Goal: Task Accomplishment & Management: Use online tool/utility

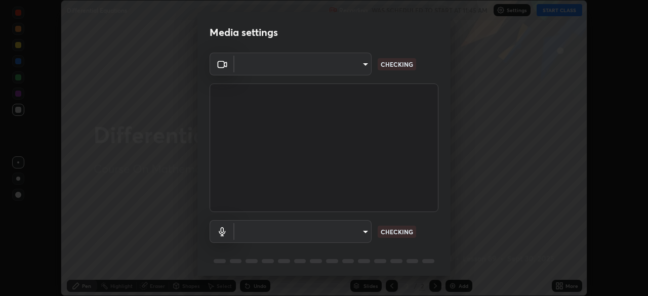
scroll to position [36, 0]
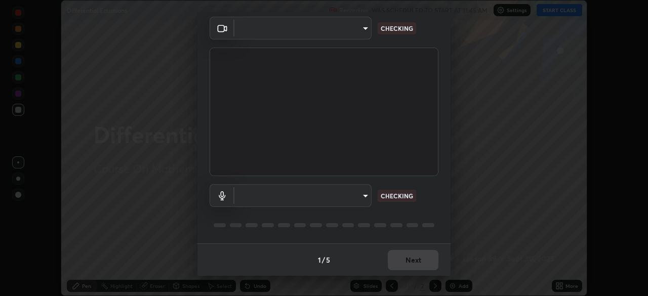
type input "9233a0e0a263b929919b735b0f084d3bf96293af2dbdf5f4a7f48b79dee29d39"
click at [332, 192] on body "Erase all Differential Equations Recording WAS SCHEDULED TO START AT 11:45 AM S…" at bounding box center [324, 148] width 648 height 296
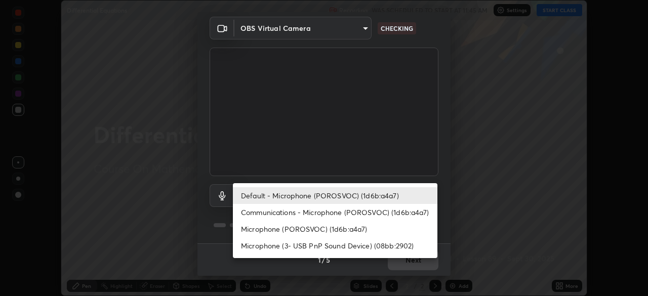
click at [350, 207] on li "Communications - Microphone (POROSVOC) (1d6b:a4a7)" at bounding box center [335, 212] width 205 height 17
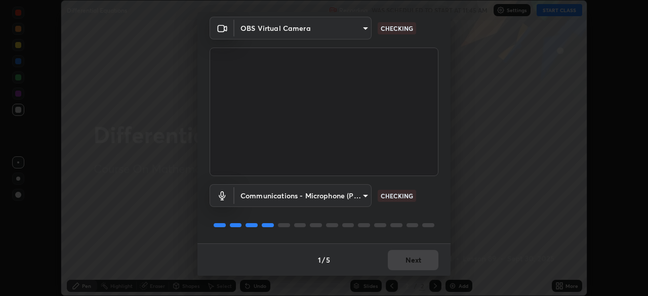
click at [305, 202] on body "Erase all Differential Equations Recording WAS SCHEDULED TO START AT 11:45 AM S…" at bounding box center [324, 148] width 648 height 296
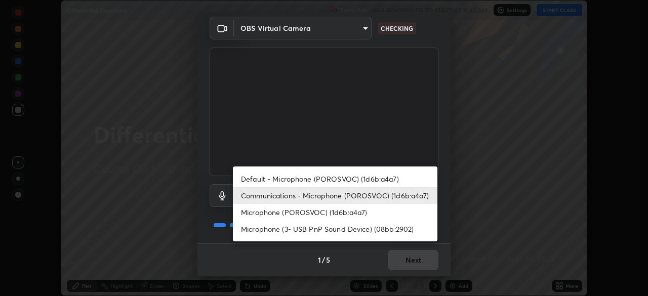
click at [281, 178] on li "Default - Microphone (POROSVOC) (1d6b:a4a7)" at bounding box center [335, 179] width 205 height 17
type input "default"
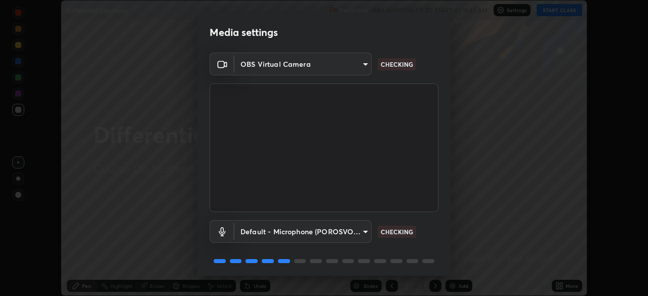
scroll to position [31, 0]
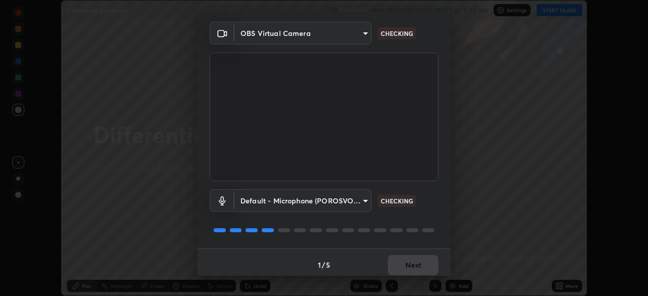
click at [418, 263] on div "1 / 5 Next" at bounding box center [323, 265] width 253 height 32
click at [419, 265] on div "1 / 5 Next" at bounding box center [323, 265] width 253 height 32
click at [416, 265] on div "1 / 5 Next" at bounding box center [323, 265] width 253 height 32
click at [415, 264] on div "1 / 5 Next" at bounding box center [323, 265] width 253 height 32
click at [414, 264] on div "1 / 5 Next" at bounding box center [323, 265] width 253 height 32
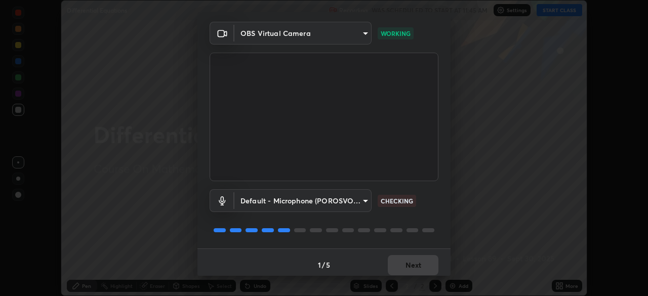
click at [414, 264] on div "1 / 5 Next" at bounding box center [323, 265] width 253 height 32
click at [419, 263] on div "1 / 5 Next" at bounding box center [323, 265] width 253 height 32
click at [426, 259] on div "1 / 5 Next" at bounding box center [323, 265] width 253 height 32
click at [424, 260] on div "1 / 5 Next" at bounding box center [323, 265] width 253 height 32
click at [413, 263] on div "1 / 5 Next" at bounding box center [323, 265] width 253 height 32
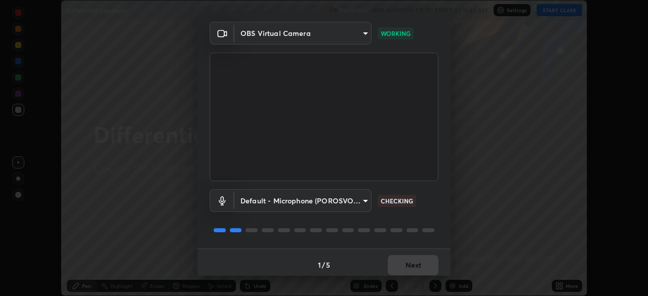
scroll to position [33, 0]
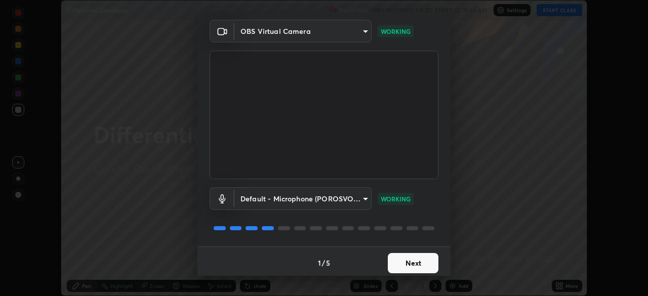
click at [423, 260] on button "Next" at bounding box center [413, 263] width 51 height 20
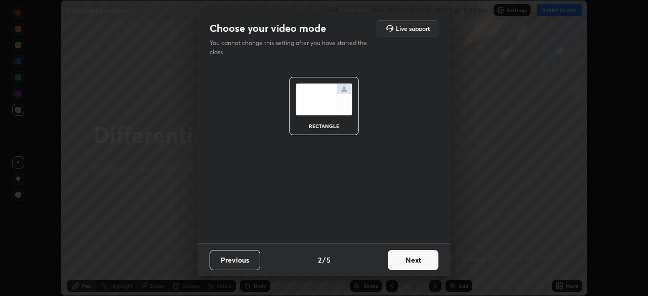
click at [421, 261] on button "Next" at bounding box center [413, 260] width 51 height 20
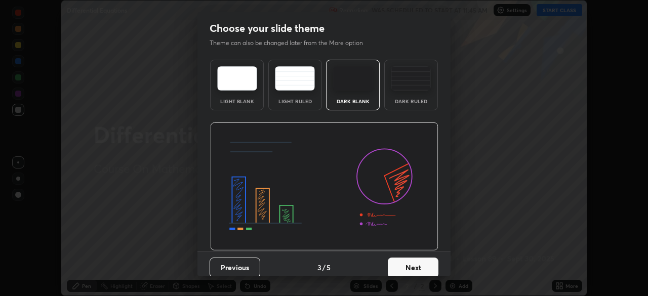
click at [418, 265] on button "Next" at bounding box center [413, 268] width 51 height 20
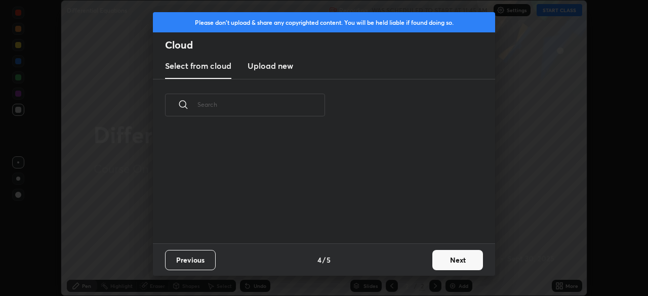
scroll to position [4, 6]
click at [443, 264] on button "Next" at bounding box center [457, 260] width 51 height 20
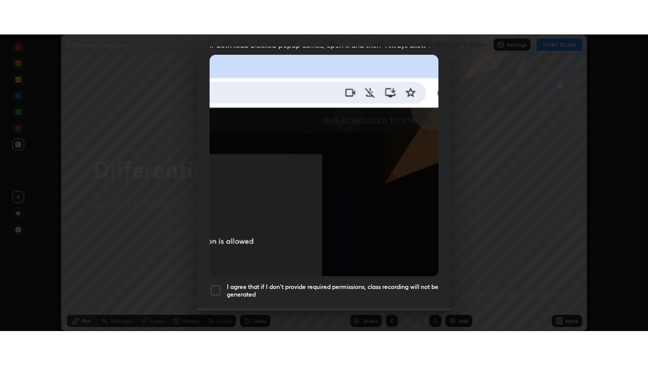
scroll to position [243, 0]
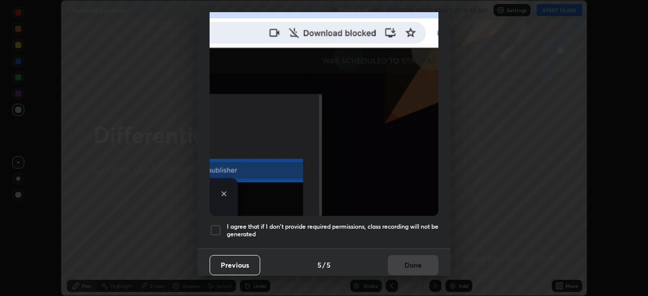
click at [393, 223] on h5 "I agree that if I don't provide required permissions, class recording will not …" at bounding box center [333, 231] width 212 height 16
click at [417, 259] on button "Done" at bounding box center [413, 265] width 51 height 20
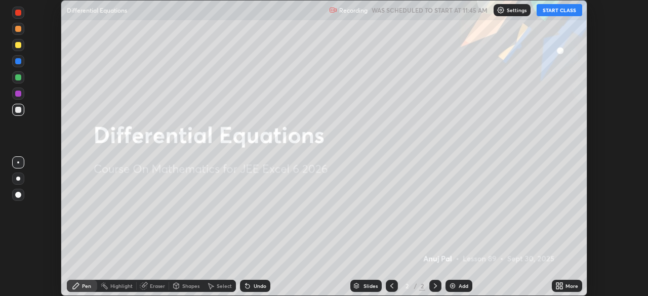
click at [552, 286] on div "More" at bounding box center [567, 286] width 30 height 12
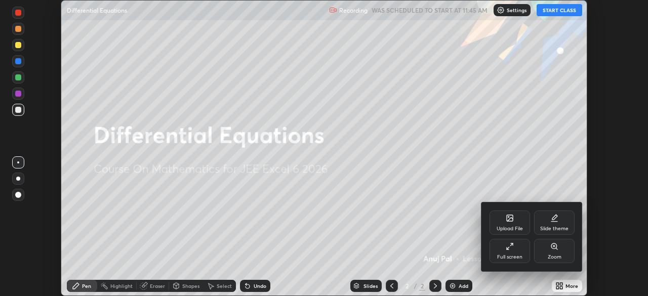
click at [572, 10] on div at bounding box center [324, 148] width 648 height 296
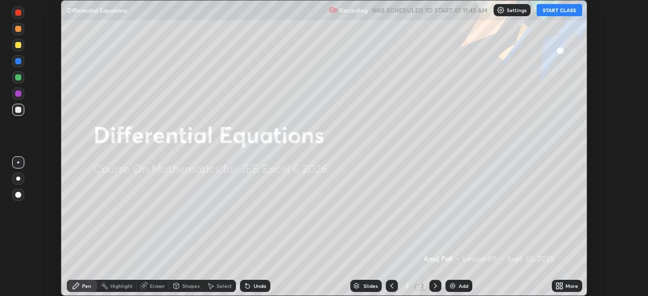
click at [570, 286] on div "More" at bounding box center [572, 286] width 13 height 5
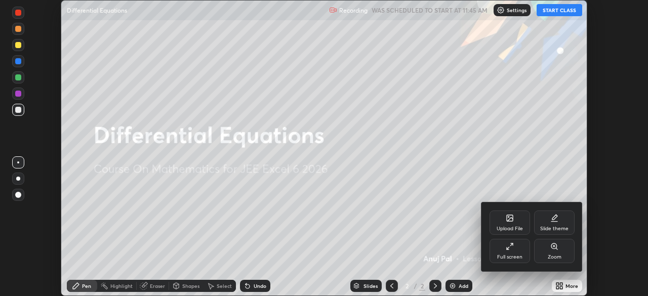
click at [526, 254] on div "Full screen" at bounding box center [510, 251] width 41 height 24
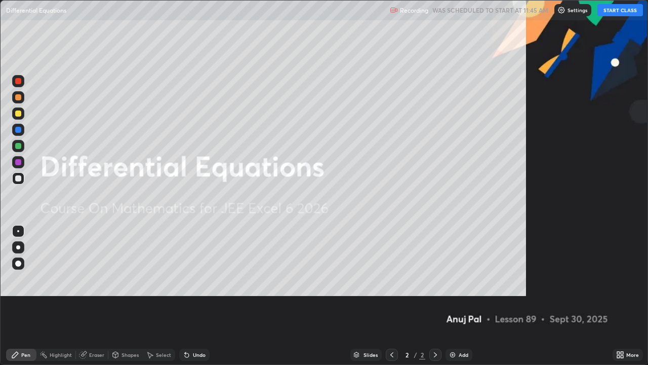
scroll to position [365, 648]
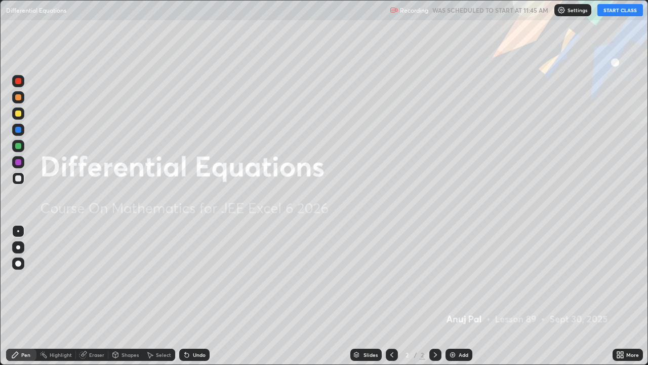
click at [631, 12] on button "START CLASS" at bounding box center [621, 10] width 46 height 12
click at [465, 296] on div "Add" at bounding box center [464, 354] width 10 height 5
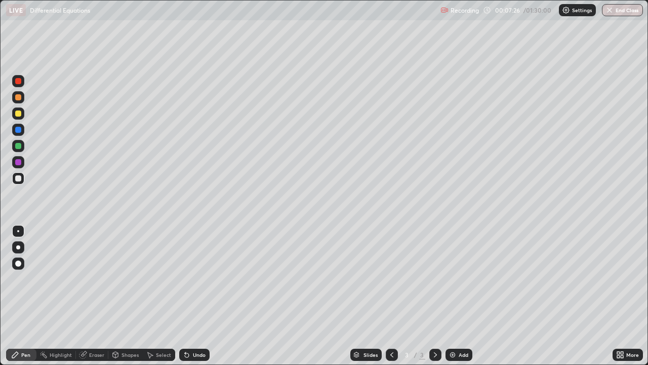
click at [20, 99] on div at bounding box center [18, 97] width 6 height 6
click at [94, 296] on div "Eraser" at bounding box center [96, 354] width 15 height 5
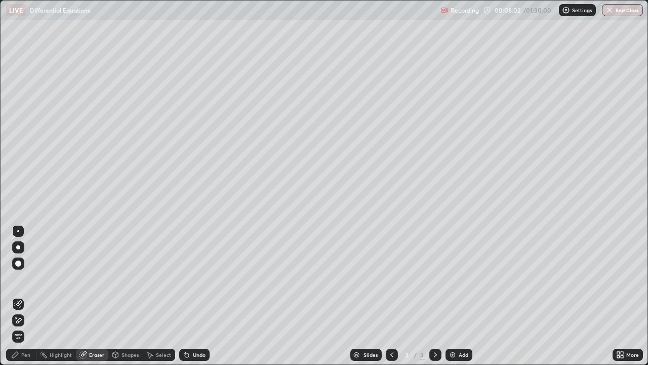
click at [26, 296] on div "Pen" at bounding box center [25, 354] width 9 height 5
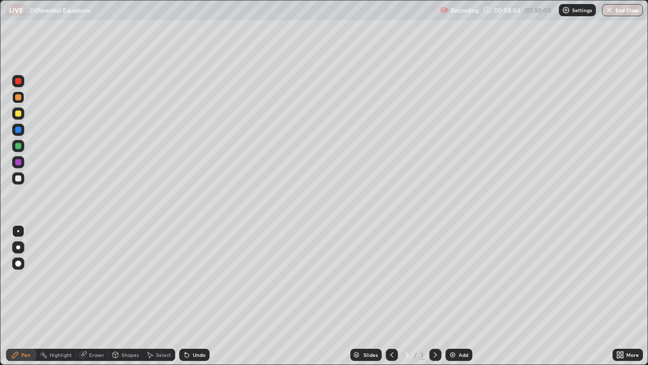
click at [19, 111] on div at bounding box center [18, 113] width 6 height 6
click at [22, 178] on div at bounding box center [18, 178] width 12 height 12
click at [195, 296] on div "Undo" at bounding box center [194, 354] width 30 height 12
click at [201, 296] on div "Undo" at bounding box center [199, 354] width 13 height 5
click at [200, 296] on div "Undo" at bounding box center [194, 354] width 30 height 12
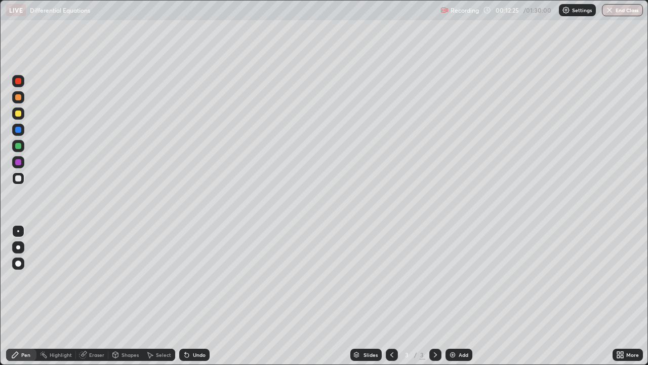
click at [200, 296] on div "Undo" at bounding box center [194, 354] width 30 height 12
click at [459, 296] on div "Add" at bounding box center [464, 354] width 10 height 5
click at [19, 97] on div at bounding box center [18, 97] width 6 height 6
click at [196, 296] on div "Undo" at bounding box center [194, 354] width 30 height 12
click at [17, 180] on div at bounding box center [18, 178] width 6 height 6
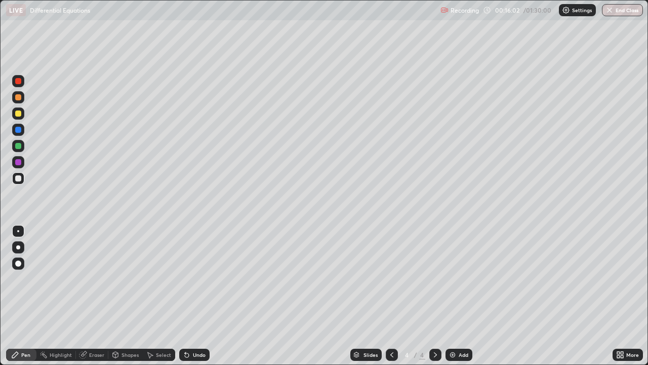
click at [203, 296] on div "Undo" at bounding box center [199, 354] width 13 height 5
click at [204, 296] on div "Undo" at bounding box center [199, 354] width 13 height 5
click at [19, 113] on div at bounding box center [18, 113] width 6 height 6
click at [454, 296] on img at bounding box center [453, 354] width 8 height 8
click at [192, 296] on div "Undo" at bounding box center [194, 354] width 30 height 12
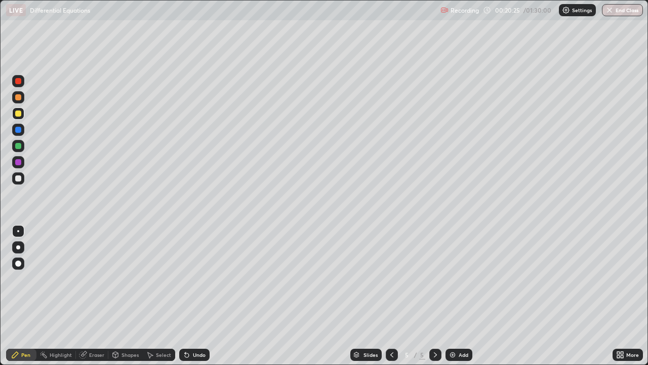
click at [17, 178] on div at bounding box center [18, 178] width 6 height 6
click at [20, 148] on div at bounding box center [18, 146] width 6 height 6
click at [20, 100] on div at bounding box center [18, 97] width 6 height 6
click at [205, 296] on div "Undo" at bounding box center [194, 354] width 30 height 12
click at [204, 296] on div "Undo" at bounding box center [194, 354] width 30 height 12
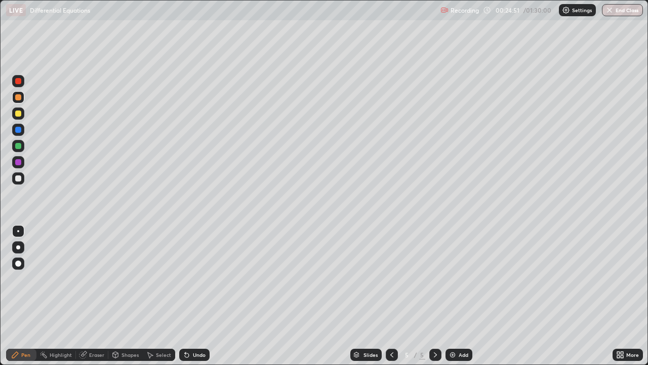
click at [17, 177] on div at bounding box center [18, 178] width 6 height 6
click at [458, 296] on div "Add" at bounding box center [459, 354] width 27 height 12
click at [199, 296] on div "Undo" at bounding box center [199, 354] width 13 height 5
click at [203, 296] on div "Undo" at bounding box center [199, 354] width 13 height 5
click at [204, 296] on div "Undo" at bounding box center [194, 354] width 30 height 12
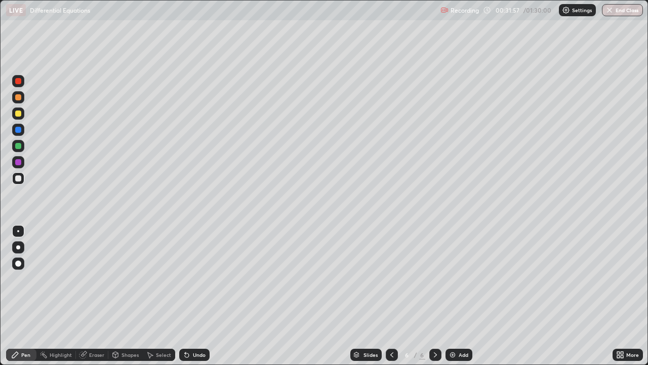
click at [463, 296] on div "Add" at bounding box center [464, 354] width 10 height 5
click at [21, 100] on div at bounding box center [18, 97] width 12 height 12
click at [193, 296] on div "Undo" at bounding box center [199, 354] width 13 height 5
click at [193, 296] on div "Undo" at bounding box center [194, 354] width 30 height 12
click at [196, 296] on div "Undo" at bounding box center [199, 354] width 13 height 5
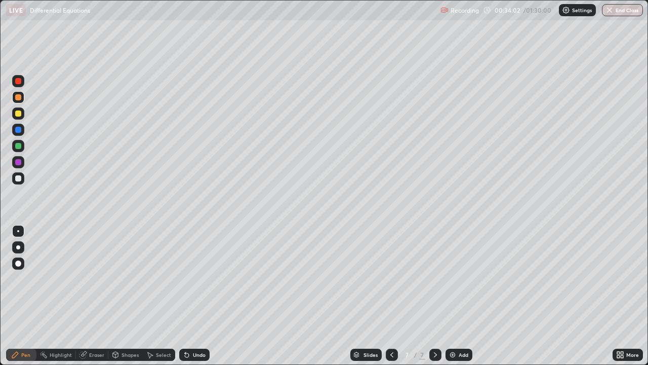
click at [19, 146] on div at bounding box center [18, 146] width 6 height 6
click at [197, 296] on div "Undo" at bounding box center [199, 354] width 13 height 5
click at [202, 296] on div "Undo" at bounding box center [199, 354] width 13 height 5
click at [462, 296] on div "Add" at bounding box center [464, 354] width 10 height 5
click at [19, 97] on div at bounding box center [18, 97] width 6 height 6
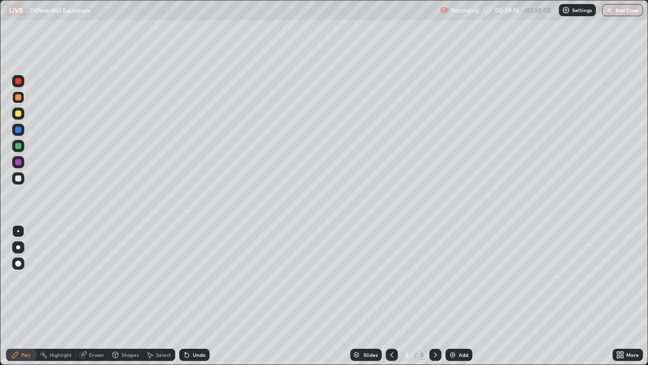
click at [459, 296] on div "Add" at bounding box center [464, 354] width 10 height 5
click at [19, 178] on div at bounding box center [18, 178] width 6 height 6
click at [200, 296] on div "Undo" at bounding box center [199, 354] width 13 height 5
click at [200, 296] on div "Undo" at bounding box center [194, 354] width 30 height 12
click at [17, 160] on div at bounding box center [18, 162] width 6 height 6
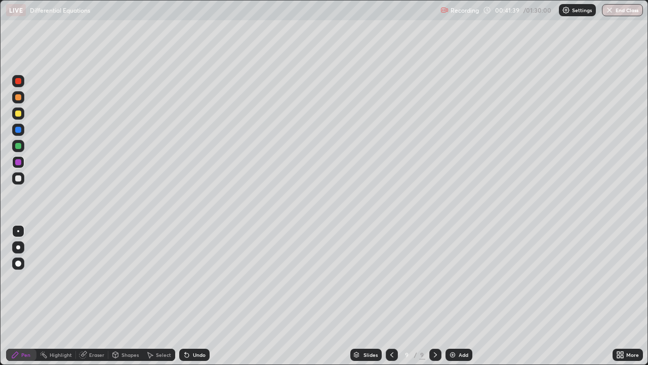
click at [100, 296] on div "Eraser" at bounding box center [96, 354] width 15 height 5
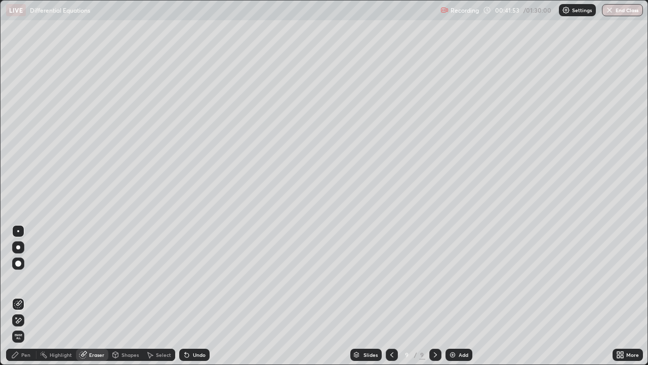
click at [196, 296] on div "Undo" at bounding box center [199, 354] width 13 height 5
click at [26, 296] on div "Pen" at bounding box center [25, 354] width 9 height 5
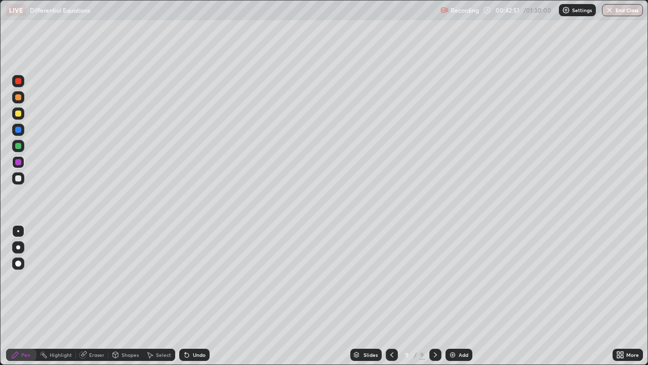
click at [19, 179] on div at bounding box center [18, 178] width 6 height 6
click at [197, 296] on div "Undo" at bounding box center [194, 354] width 30 height 12
click at [18, 164] on div at bounding box center [18, 162] width 6 height 6
click at [614, 11] on button "End Class" at bounding box center [622, 10] width 41 height 12
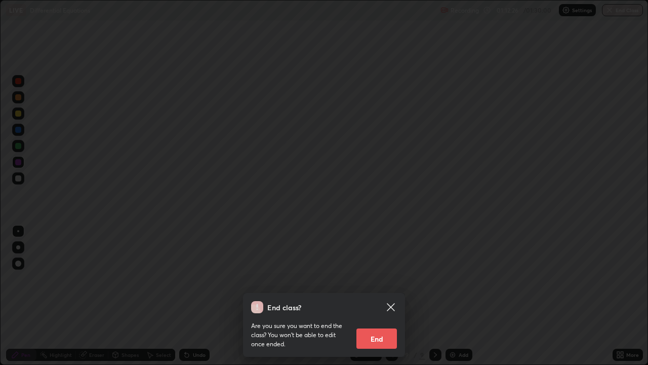
click at [377, 296] on button "End" at bounding box center [377, 338] width 41 height 20
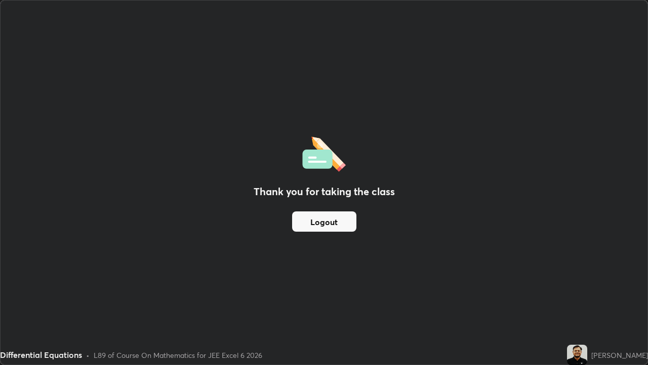
click at [336, 227] on button "Logout" at bounding box center [324, 221] width 64 height 20
